Goal: Task Accomplishment & Management: Use online tool/utility

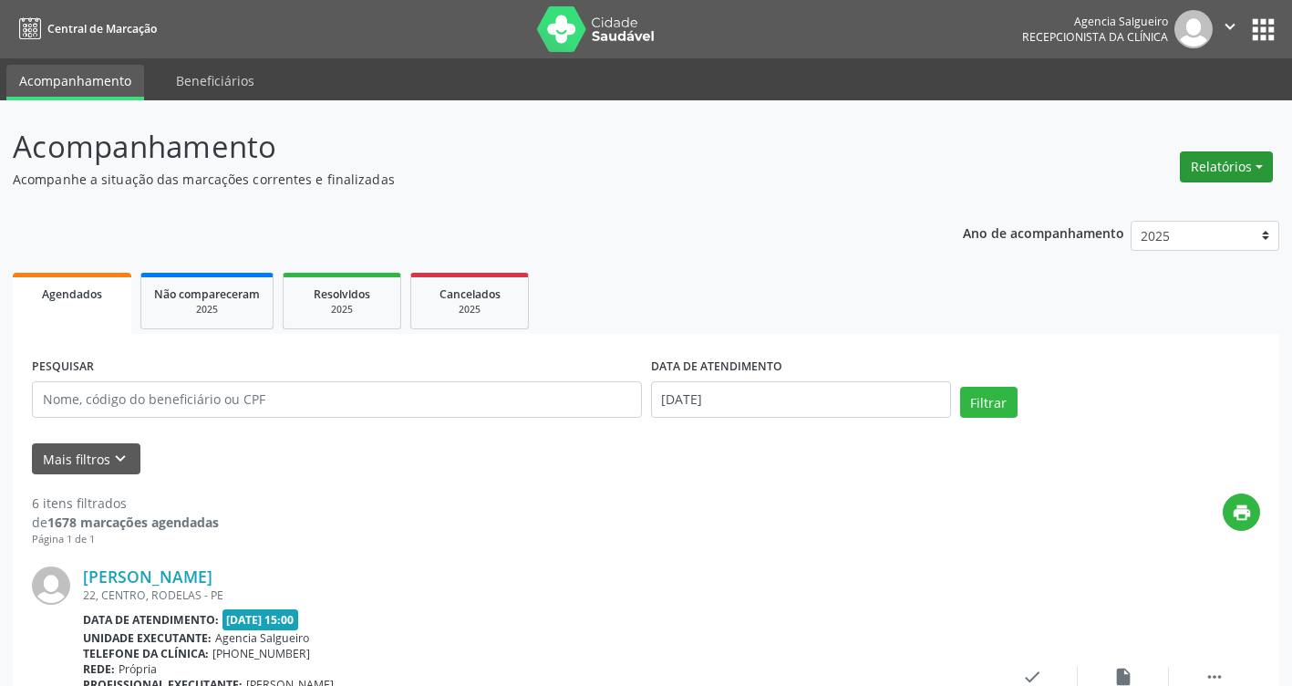
click at [1265, 165] on button "Relatórios" at bounding box center [1226, 166] width 93 height 31
click at [1196, 199] on link "Agendamentos" at bounding box center [1176, 206] width 196 height 26
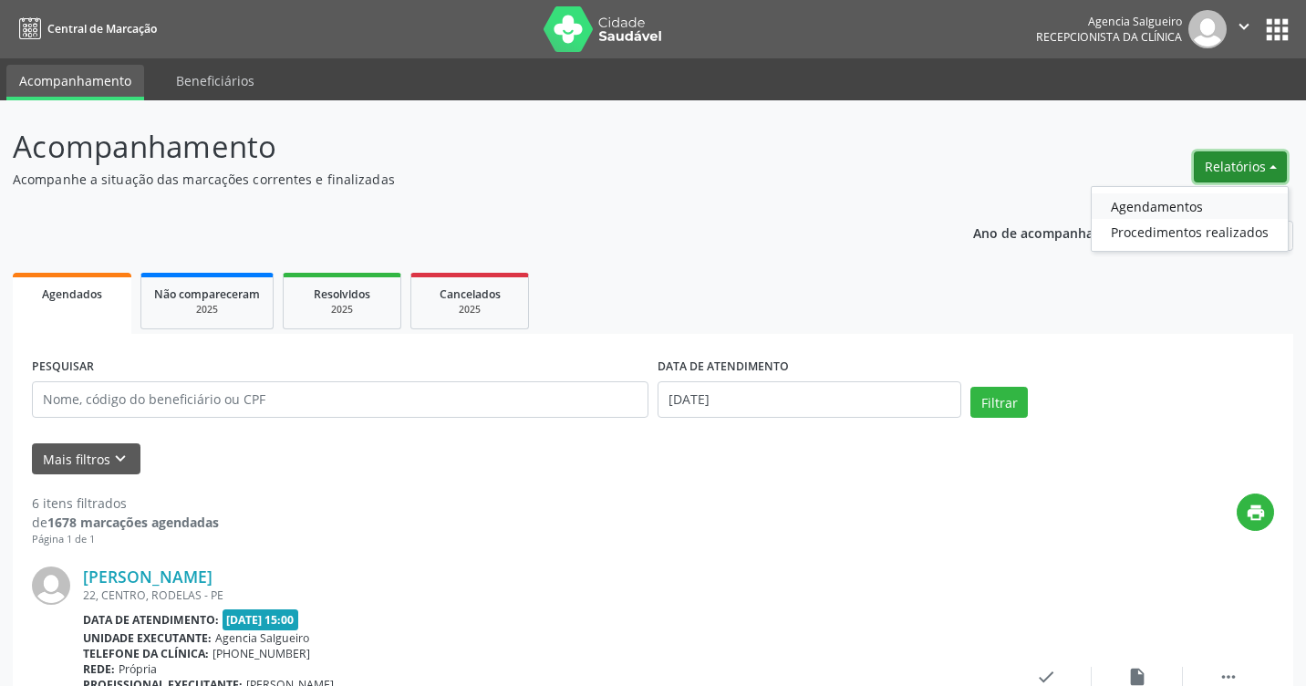
select select "7"
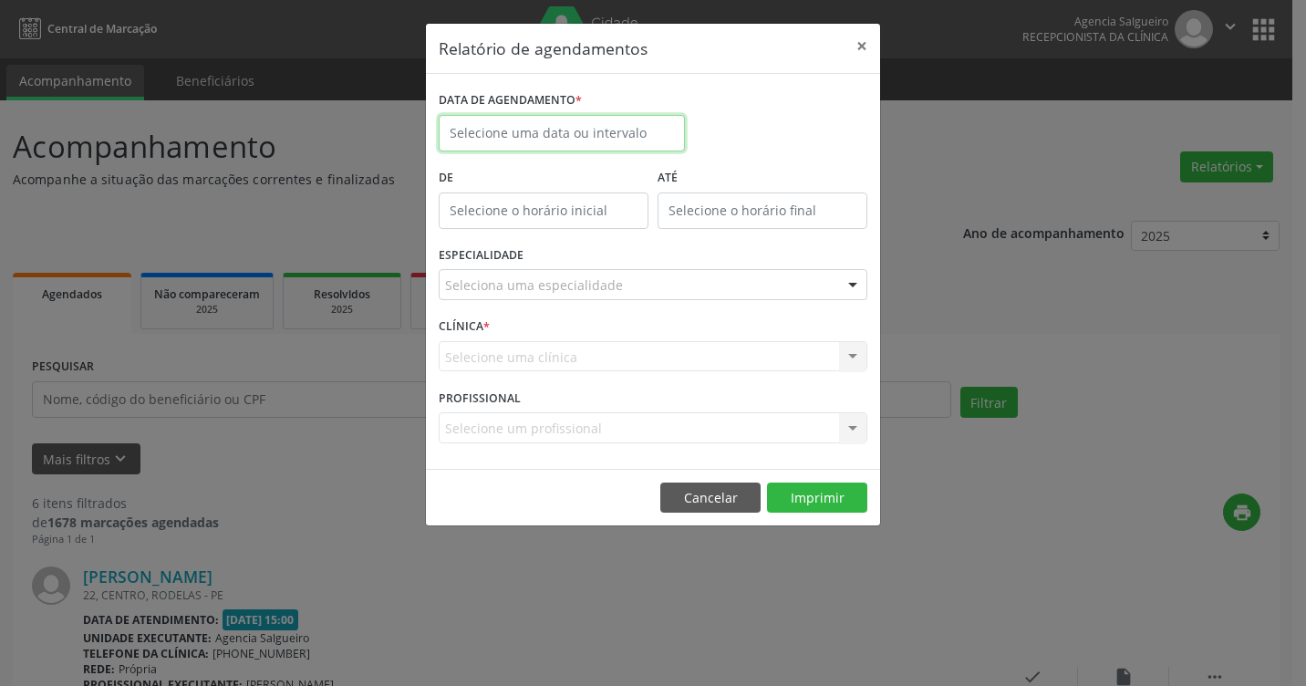
click at [603, 135] on input "text" at bounding box center [562, 133] width 246 height 36
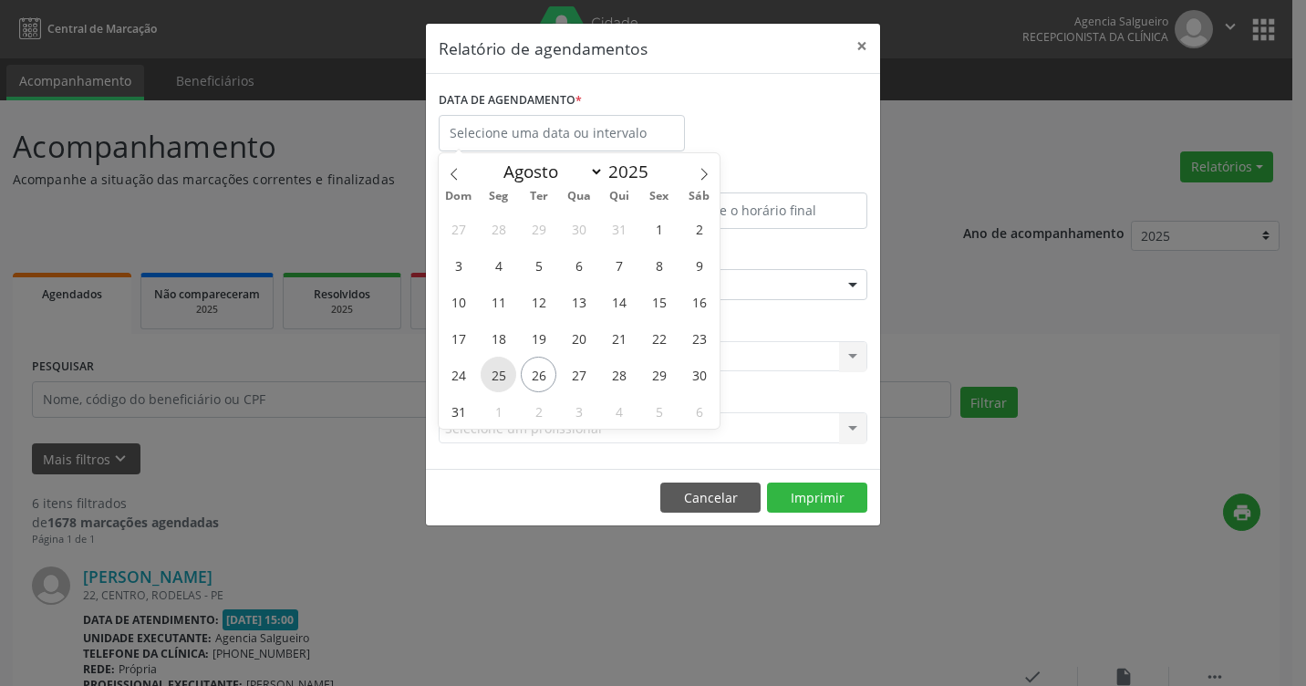
click at [504, 376] on span "25" at bounding box center [499, 375] width 36 height 36
type input "[DATE]"
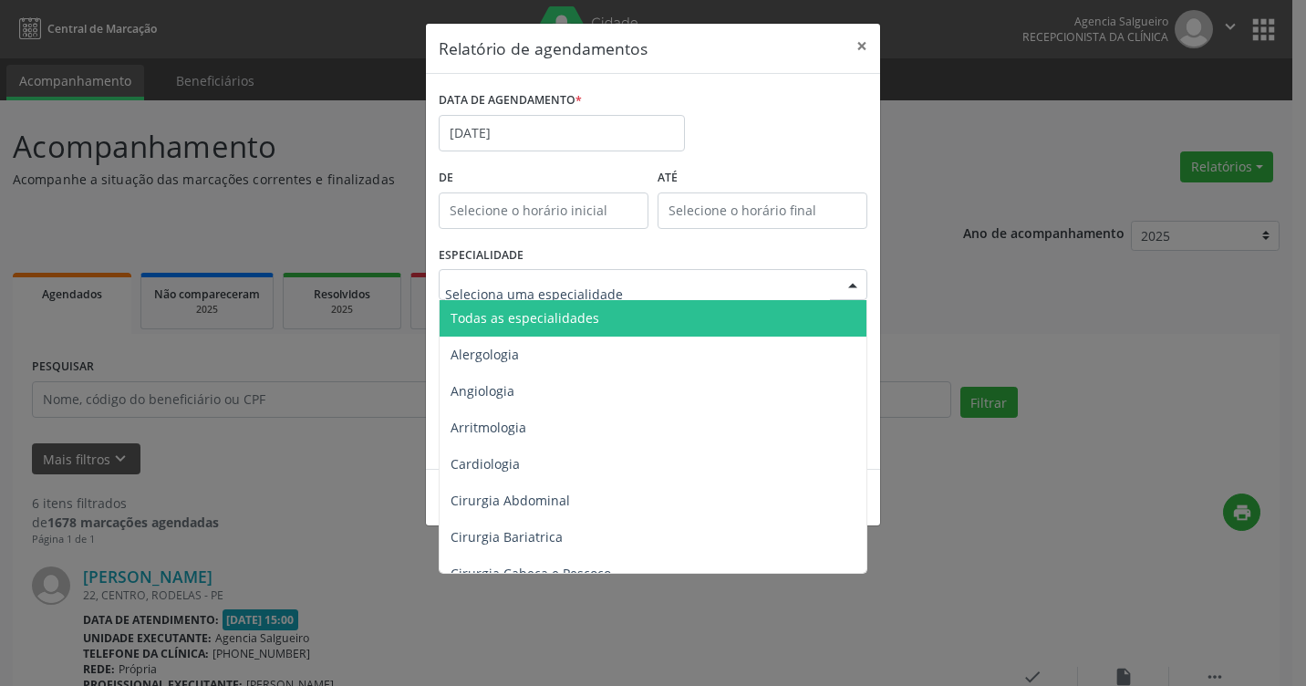
click at [846, 287] on div at bounding box center [852, 285] width 27 height 31
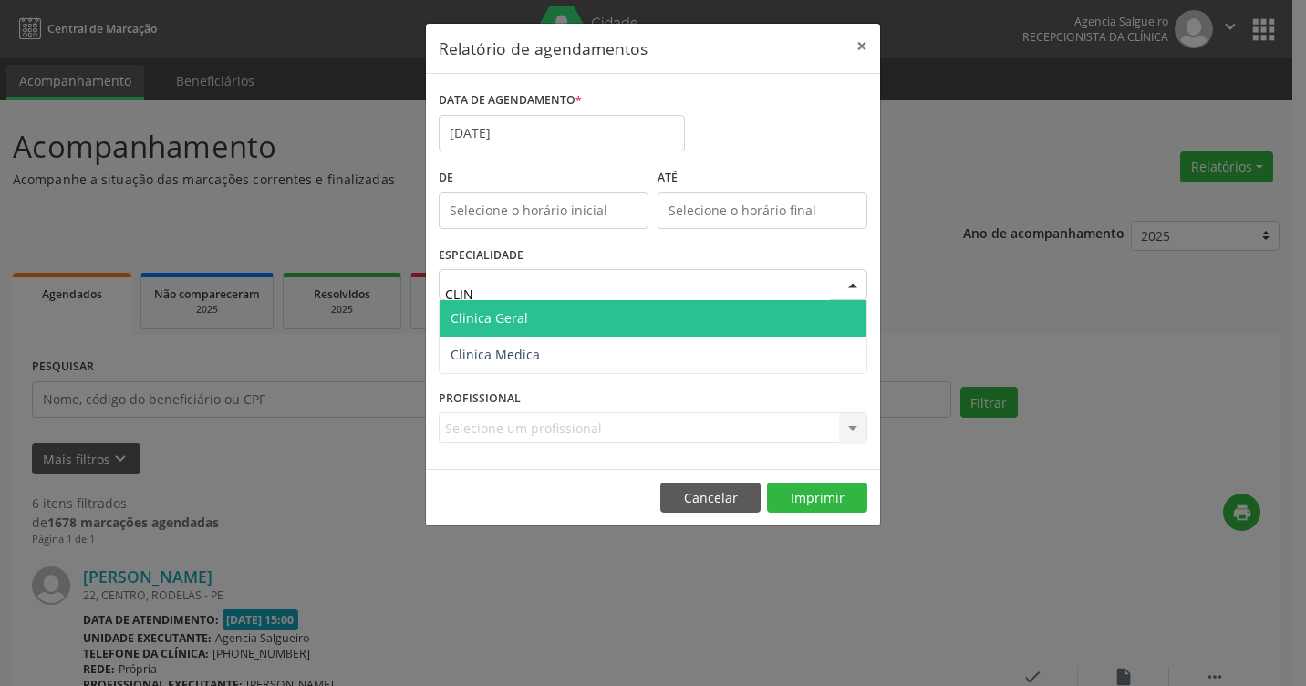
type input "CLINI"
click at [761, 310] on span "Clinica Geral" at bounding box center [653, 318] width 427 height 36
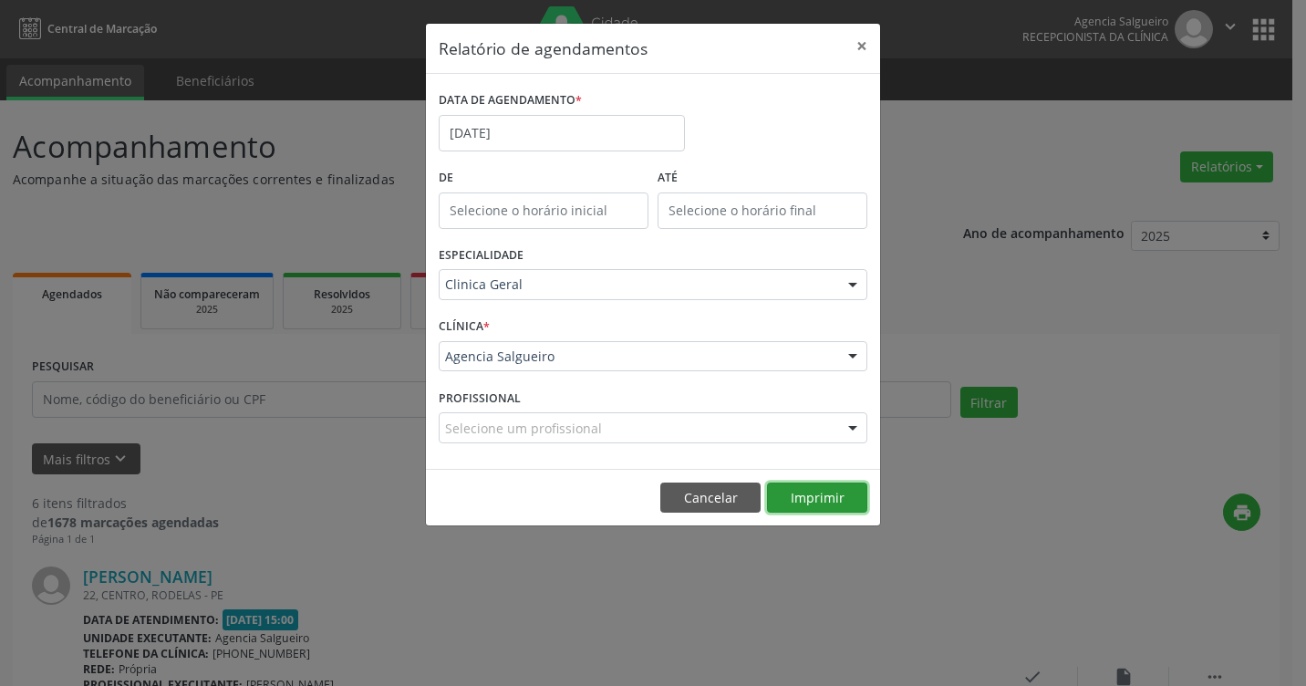
click at [839, 500] on button "Imprimir" at bounding box center [817, 497] width 100 height 31
